Goal: Check status: Check status

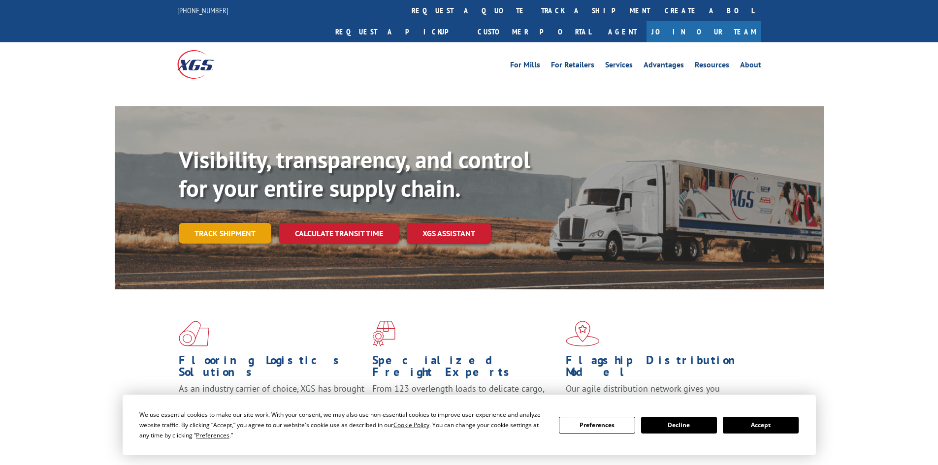
click at [220, 223] on link "Track shipment" at bounding box center [225, 233] width 93 height 21
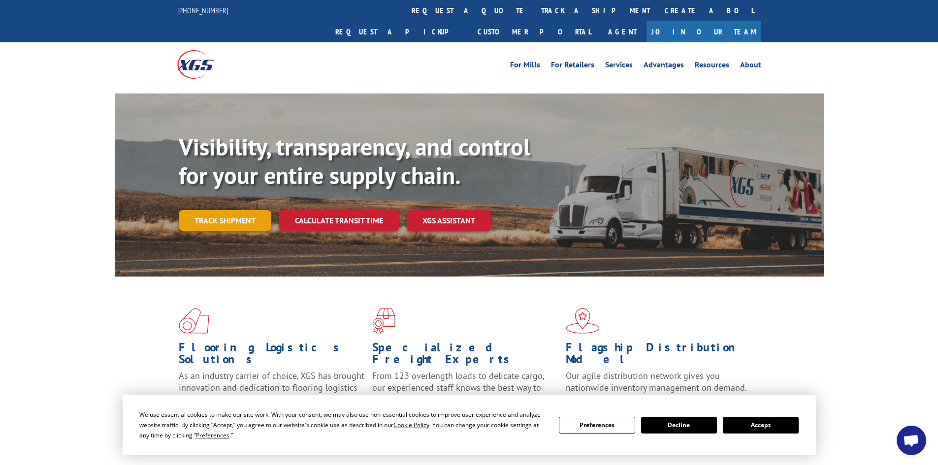
click at [242, 210] on link "Track shipment" at bounding box center [225, 220] width 93 height 21
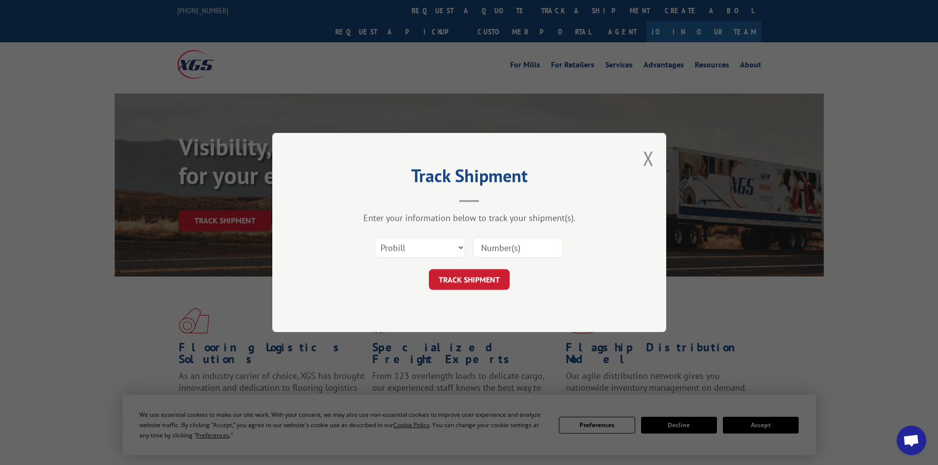
click at [501, 241] on input at bounding box center [518, 247] width 91 height 21
paste input "4068181"
type input "4068181"
click button "TRACK SHIPMENT" at bounding box center [469, 279] width 81 height 21
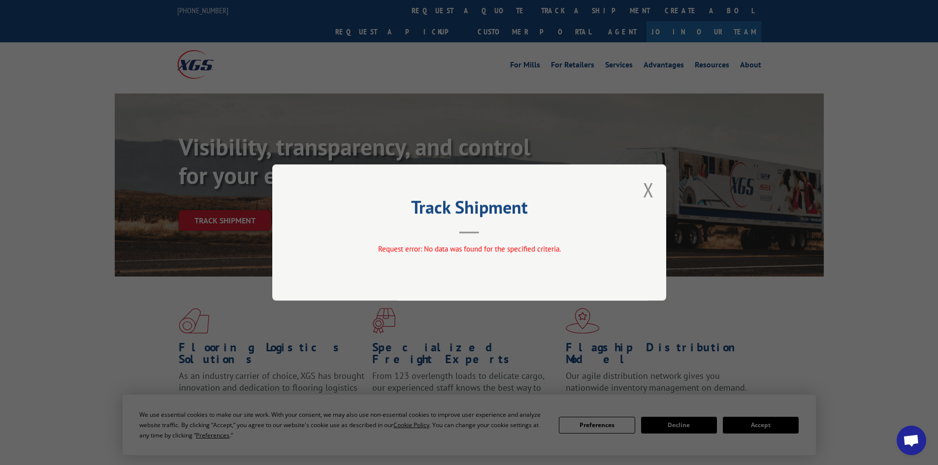
click at [654, 187] on div "Track Shipment Request error: No data was found for the specified criteria." at bounding box center [469, 232] width 394 height 136
click at [649, 187] on button "Close modal" at bounding box center [648, 190] width 11 height 26
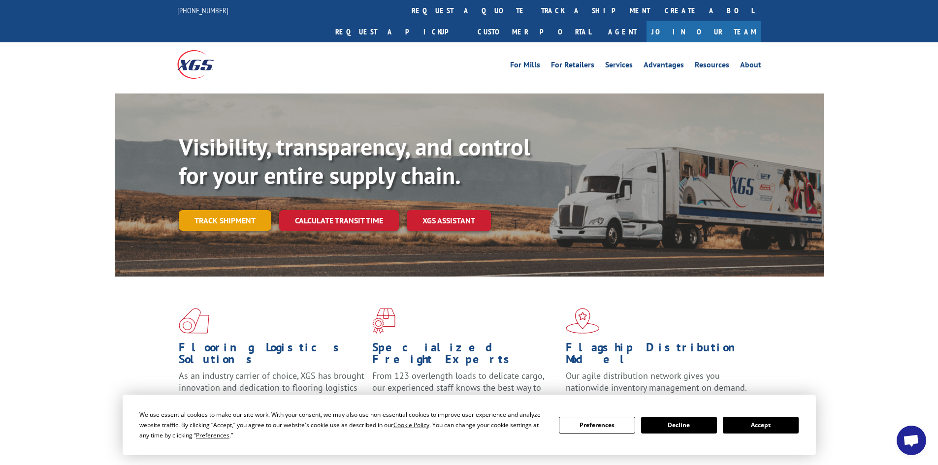
click at [217, 210] on link "Track shipment" at bounding box center [225, 220] width 93 height 21
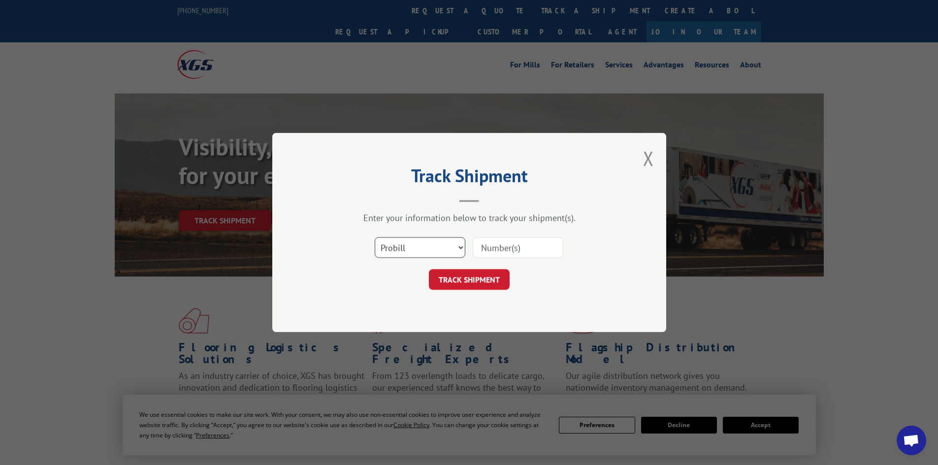
click at [455, 249] on select "Select category... Probill BOL PO" at bounding box center [420, 247] width 91 height 21
select select "bol"
click at [375, 237] on select "Select category... Probill BOL PO" at bounding box center [420, 247] width 91 height 21
click at [509, 253] on input at bounding box center [518, 247] width 91 height 21
paste input "4068181"
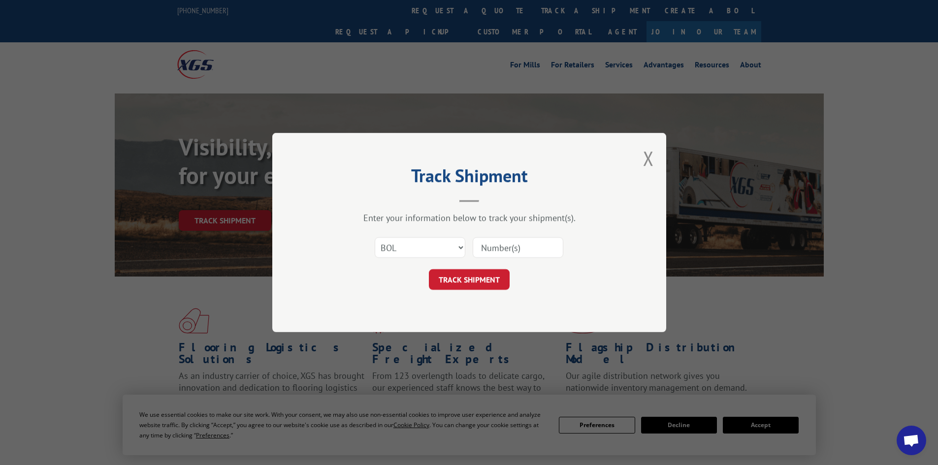
type input "4068181"
click button "TRACK SHIPMENT" at bounding box center [469, 279] width 81 height 21
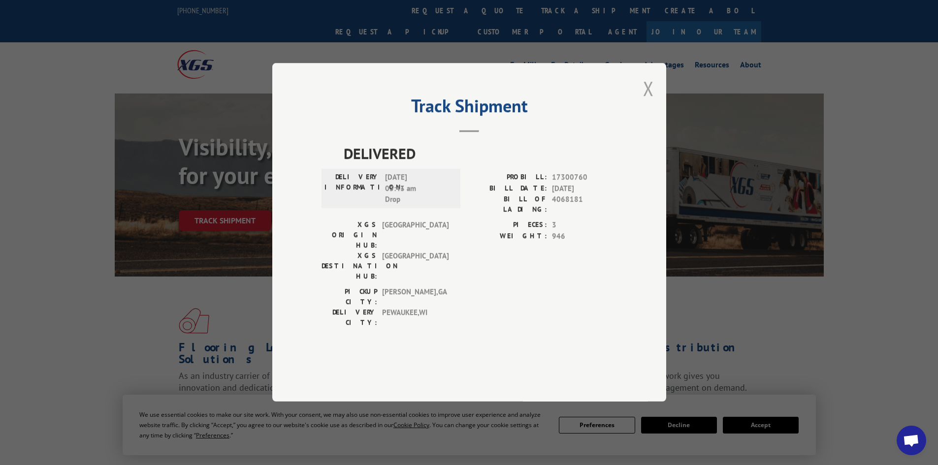
click at [648, 101] on button "Close modal" at bounding box center [648, 88] width 11 height 26
